Goal: Check status

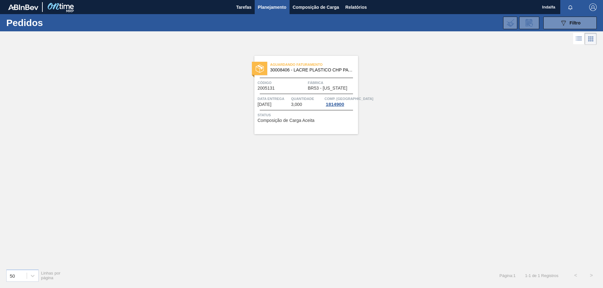
click at [284, 63] on span "Aguardando Faturamento" at bounding box center [314, 65] width 88 height 6
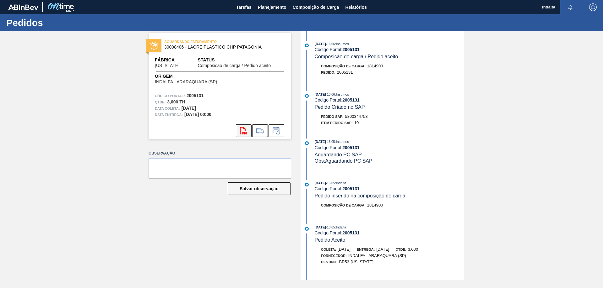
click at [244, 132] on icon "svg{fill:#ff0000}" at bounding box center [244, 131] width 8 height 8
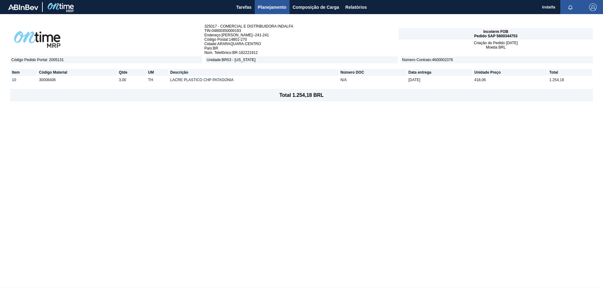
click at [593, 8] on img "button" at bounding box center [593, 7] width 8 height 8
click at [569, 55] on li "Sair" at bounding box center [574, 56] width 48 height 11
